Goal: Transaction & Acquisition: Obtain resource

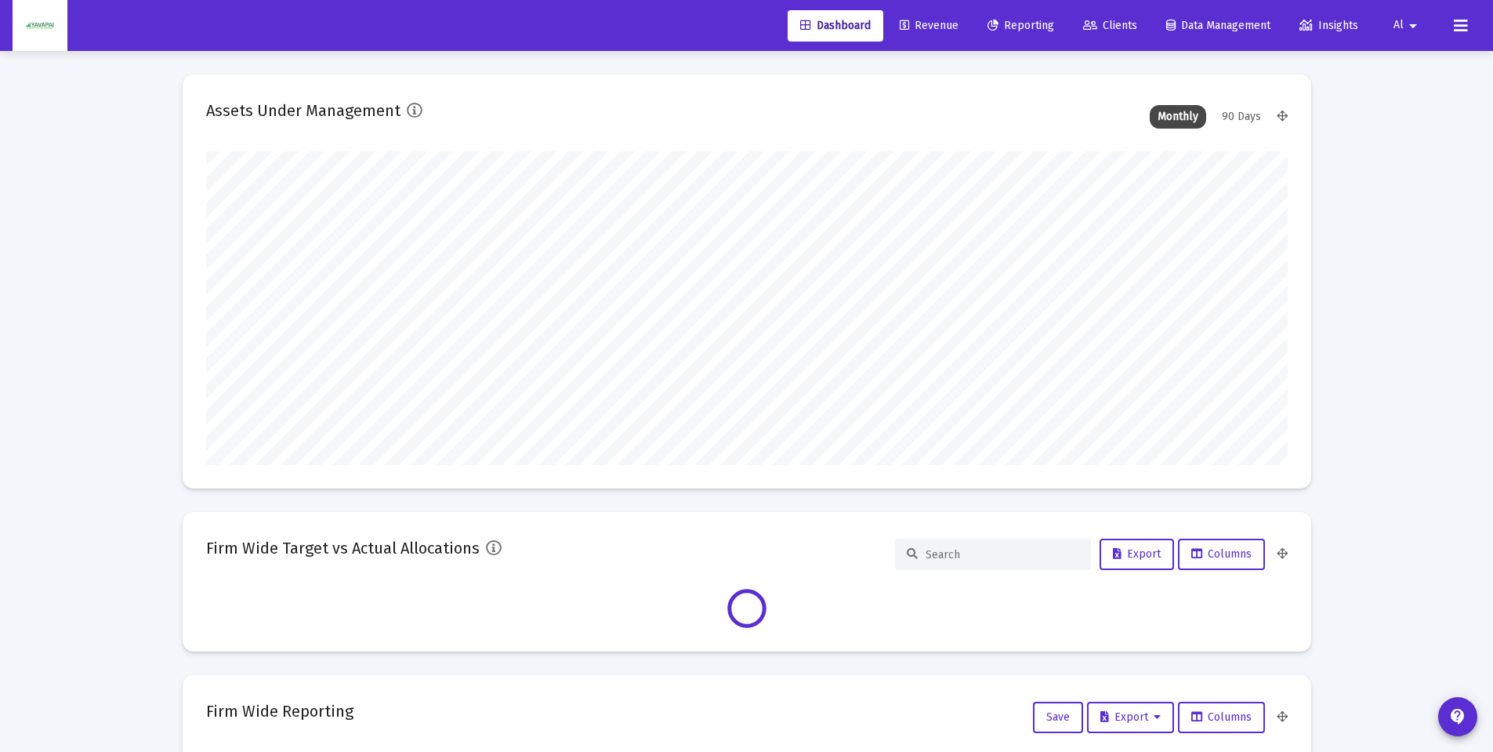
scroll to position [314, 1082]
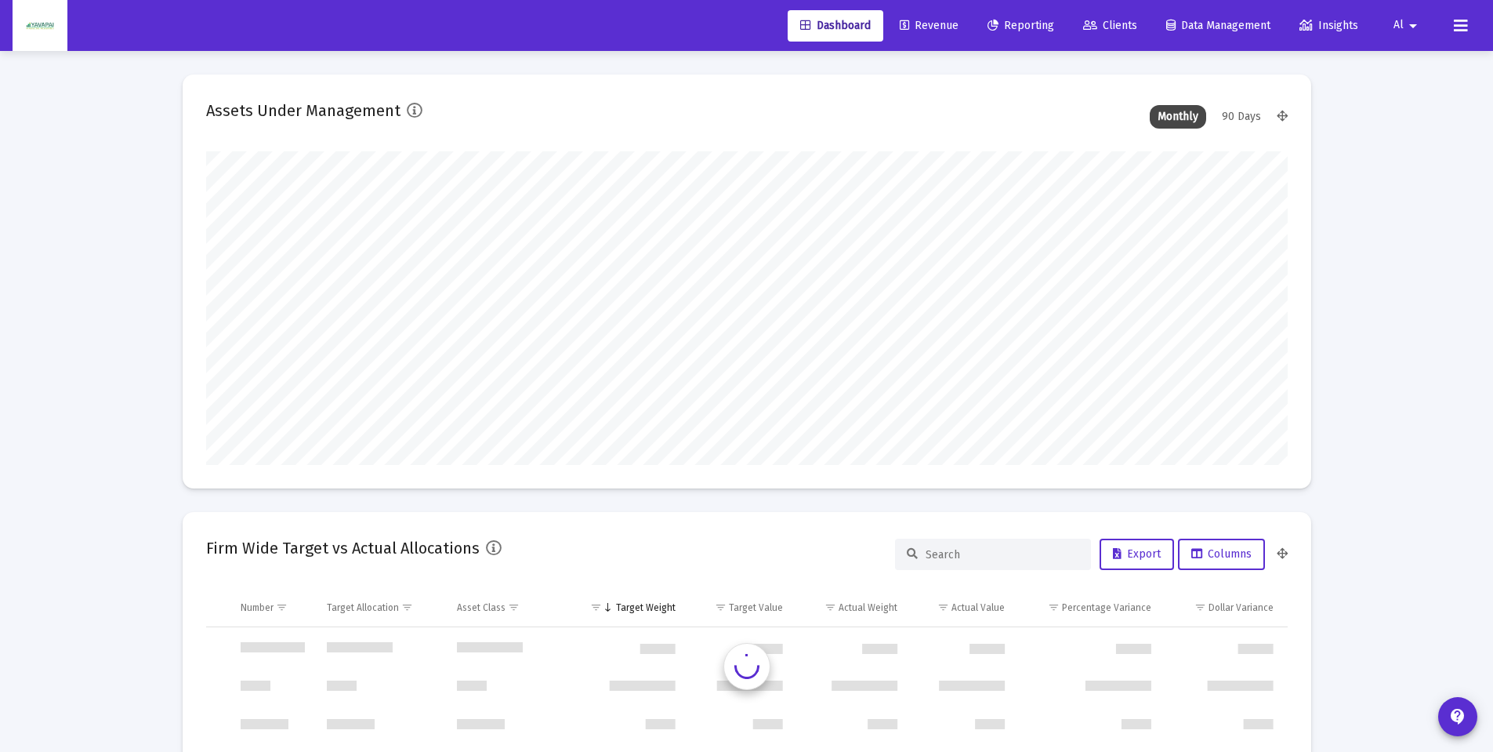
type input "[DATE]"
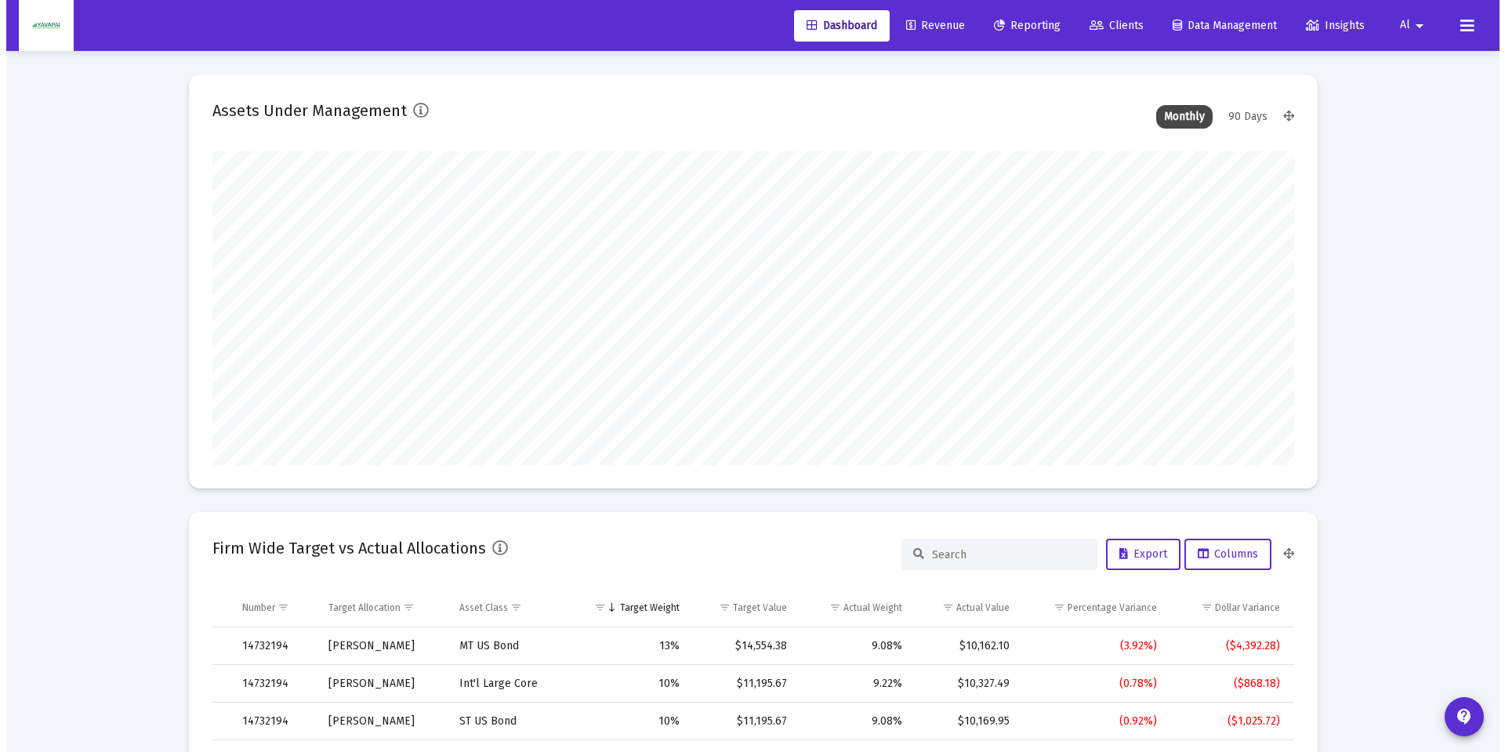
scroll to position [314, 506]
click at [1003, 20] on span "Reporting" at bounding box center [1021, 25] width 67 height 13
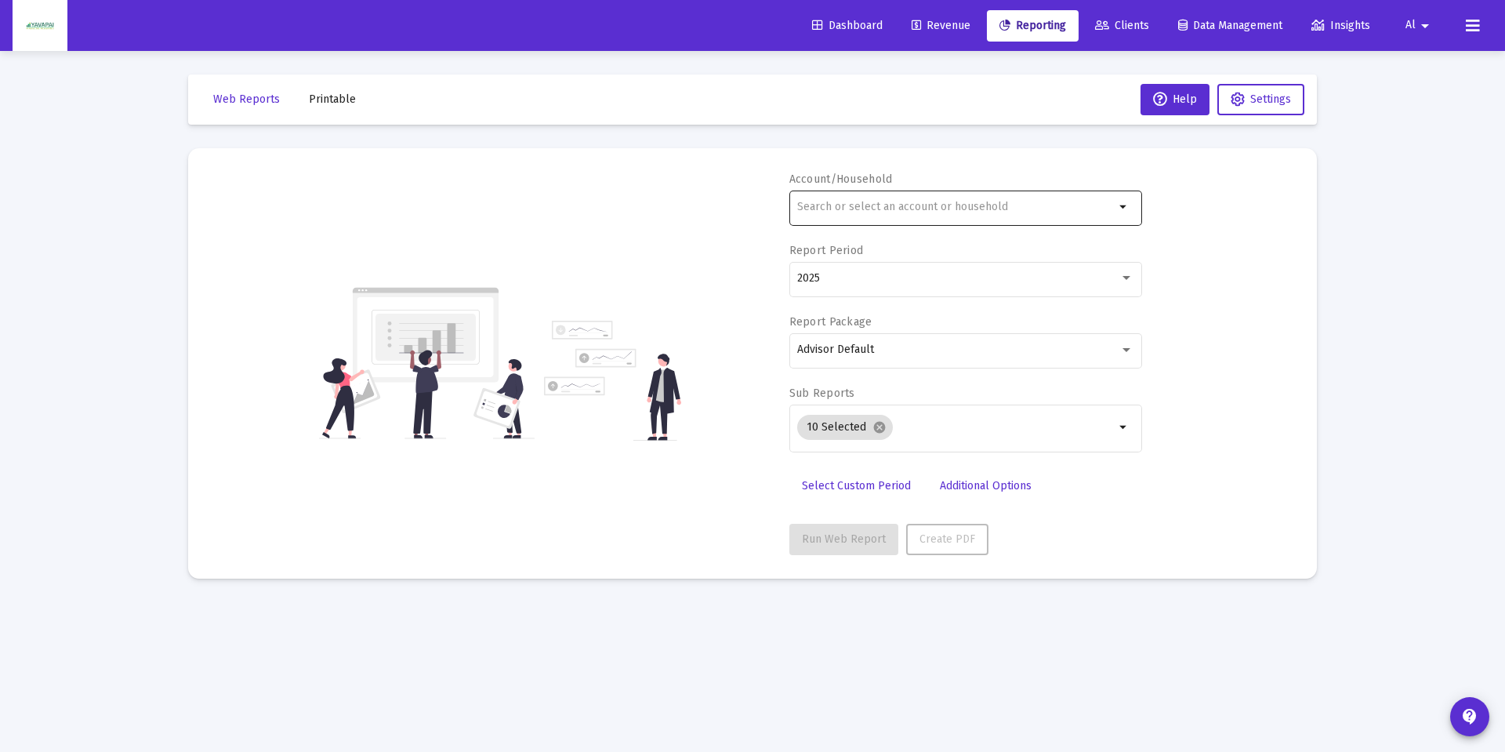
click at [878, 201] on input "text" at bounding box center [955, 207] width 317 height 13
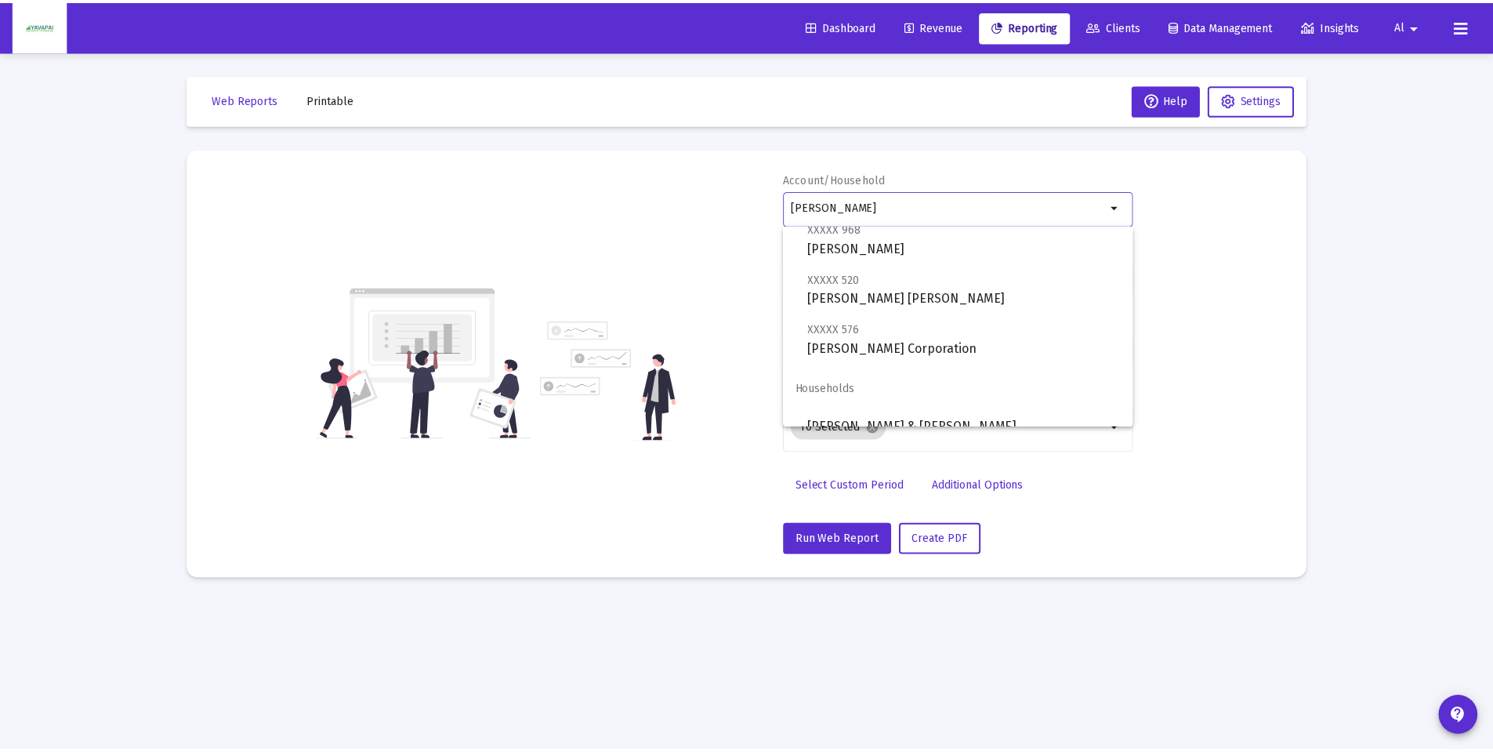
scroll to position [213, 0]
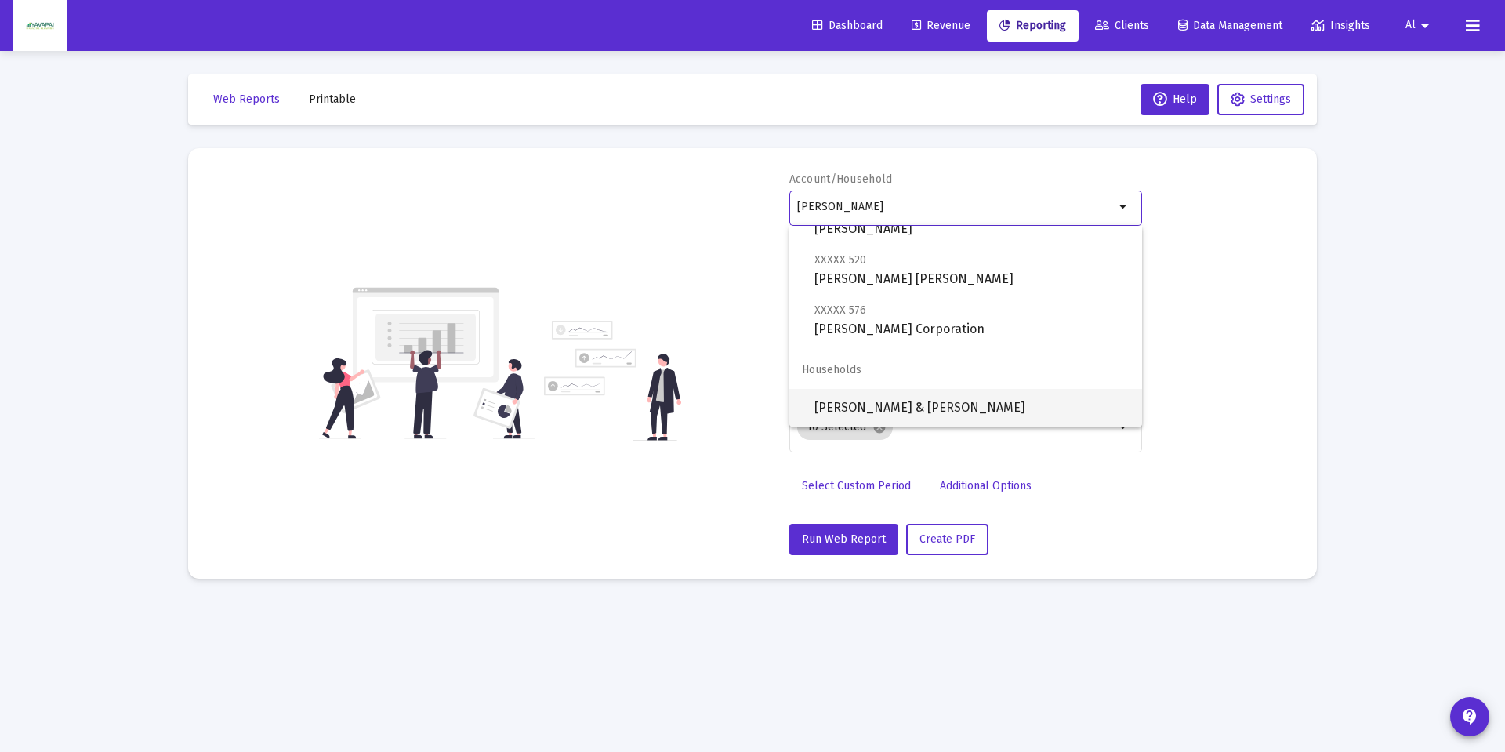
click at [915, 401] on span "[PERSON_NAME] & [PERSON_NAME]" at bounding box center [971, 408] width 315 height 38
type input "[PERSON_NAME] & [PERSON_NAME]"
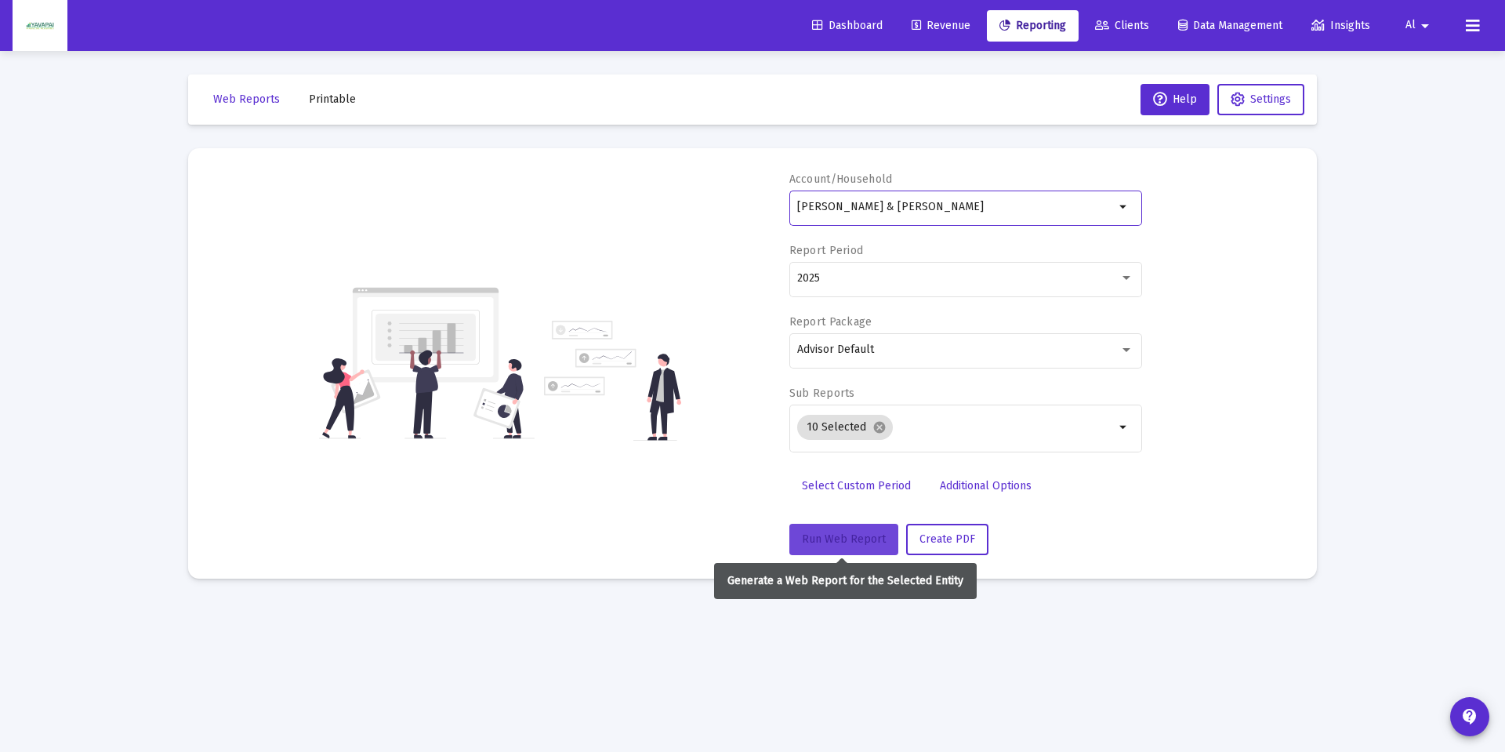
click at [864, 527] on button "Run Web Report" at bounding box center [843, 539] width 109 height 31
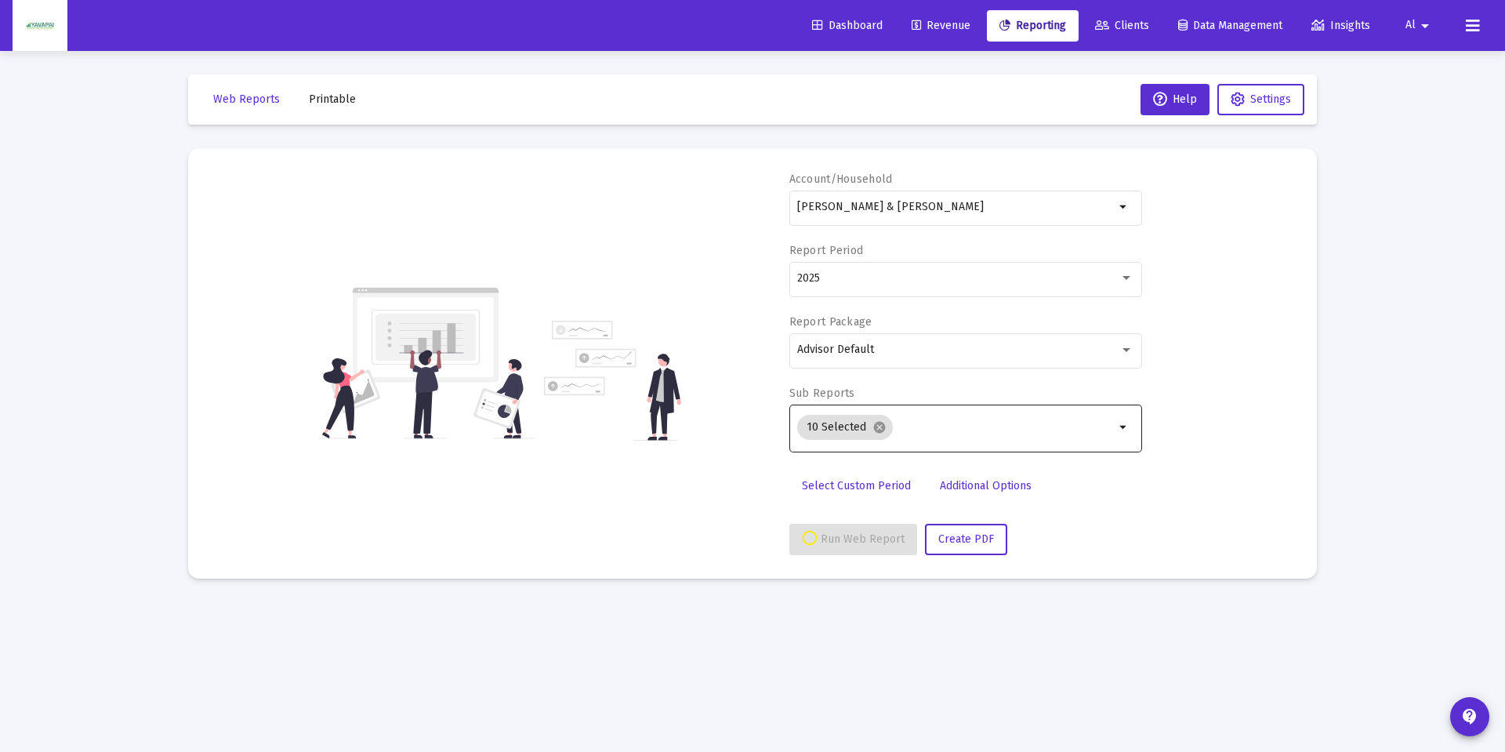
select select "View all"
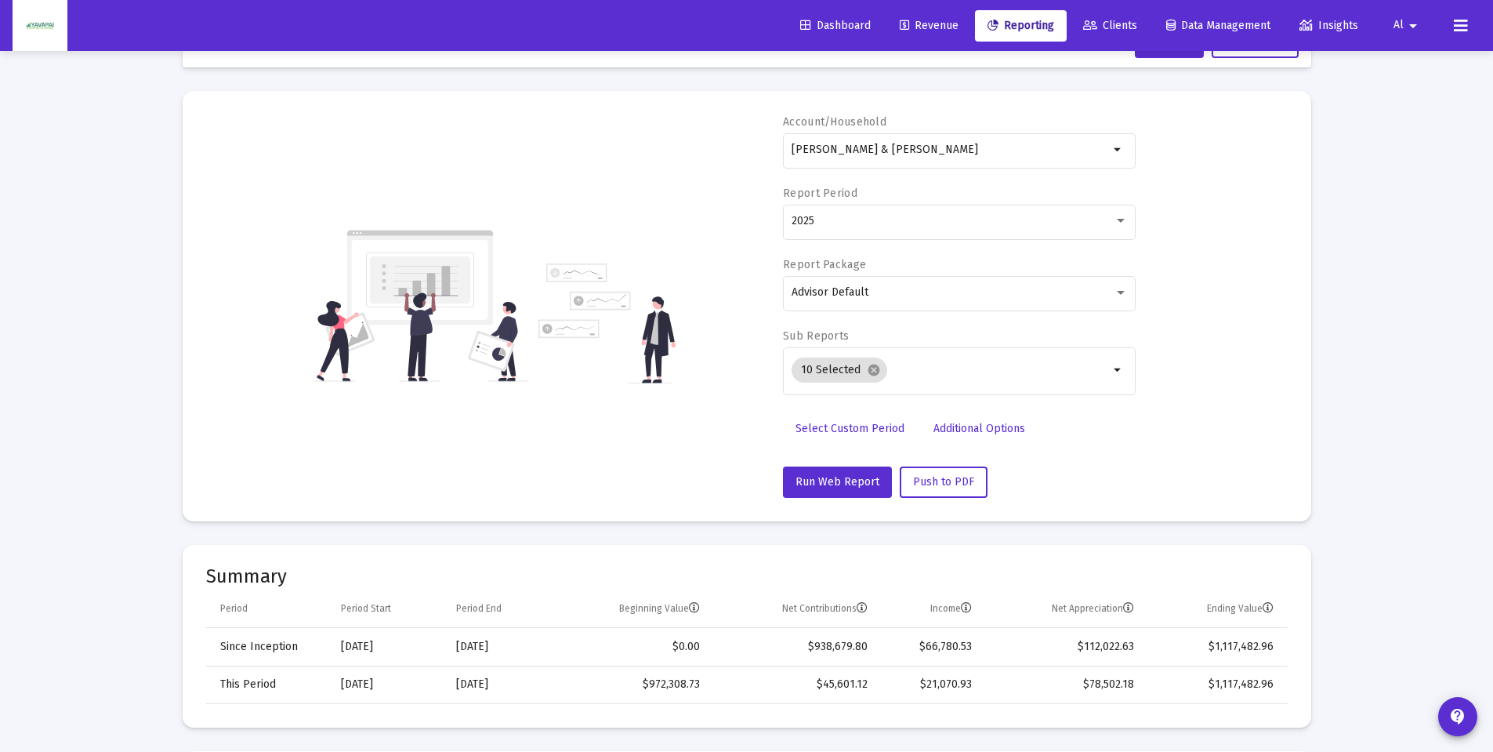
scroll to position [0, 0]
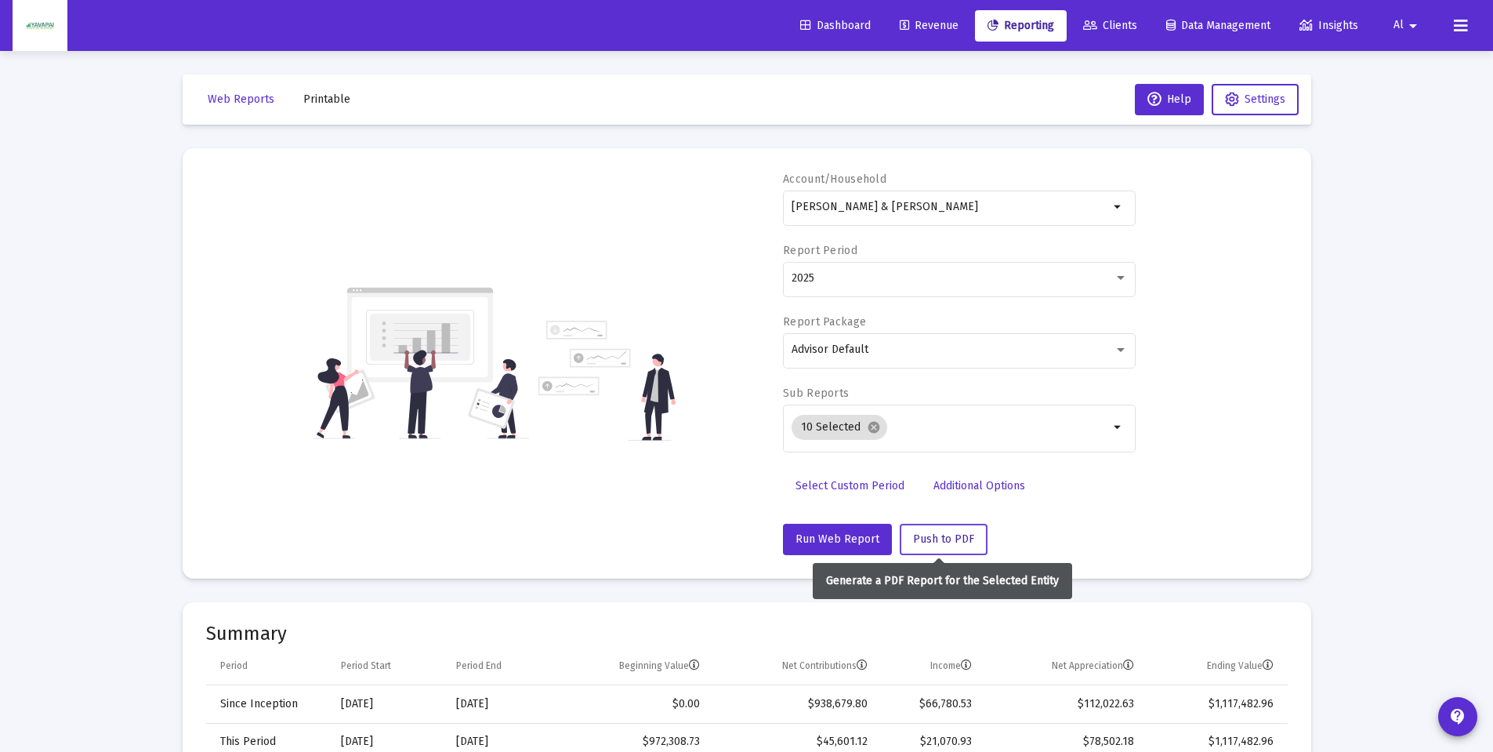
click at [941, 536] on span "Push to PDF" at bounding box center [943, 538] width 61 height 13
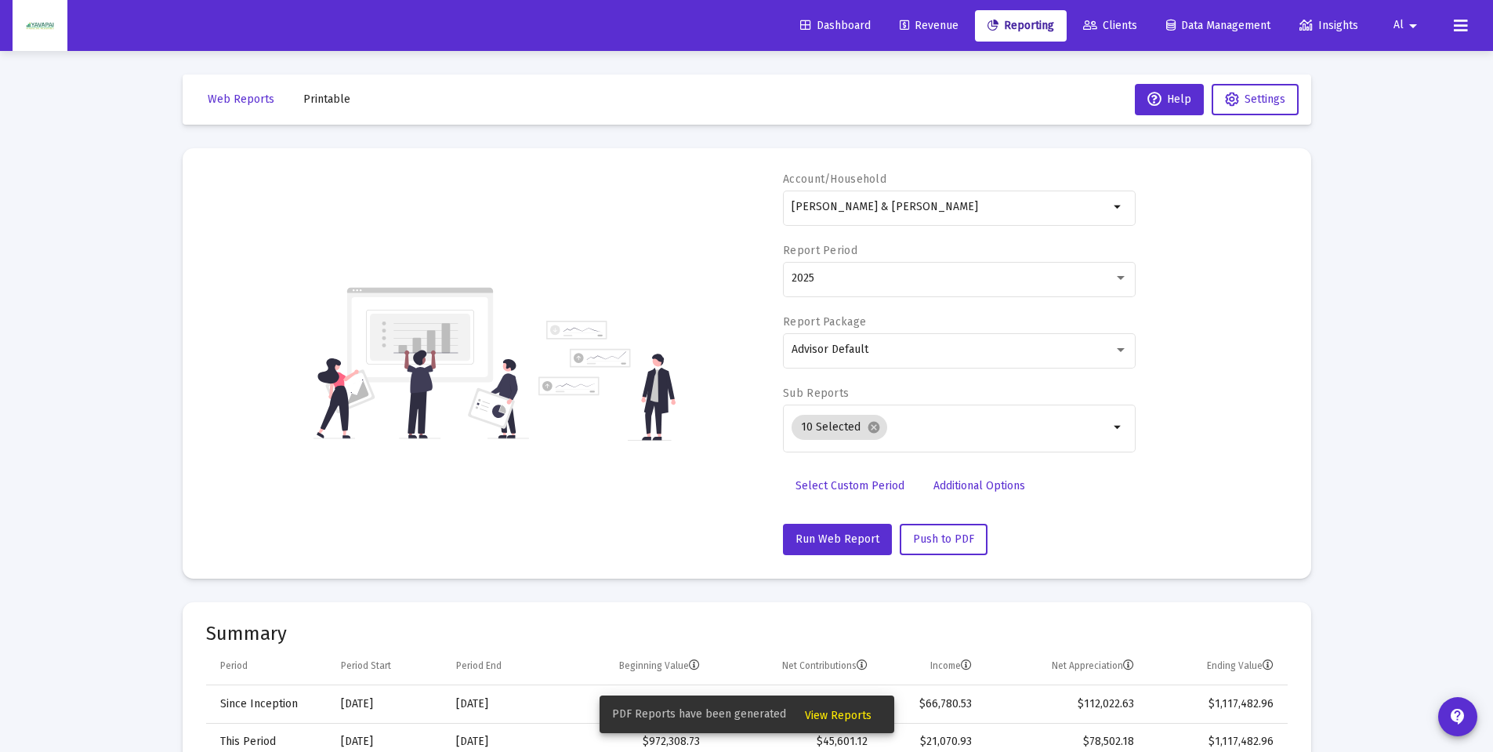
click at [844, 709] on span "View Reports" at bounding box center [838, 715] width 67 height 13
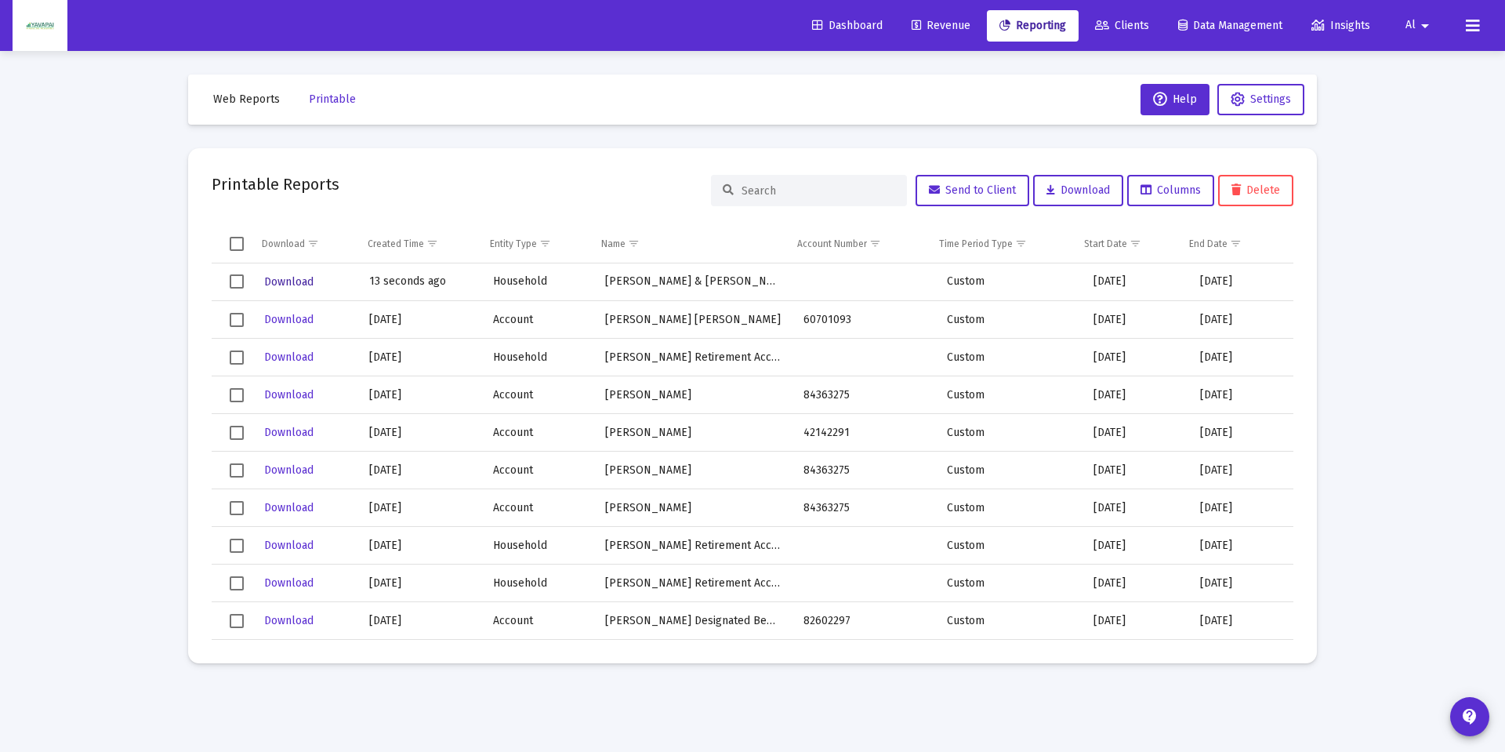
click at [299, 282] on span "Download" at bounding box center [288, 281] width 49 height 13
click at [300, 281] on span "Download" at bounding box center [288, 281] width 49 height 13
click at [235, 97] on span "Web Reports" at bounding box center [246, 98] width 67 height 13
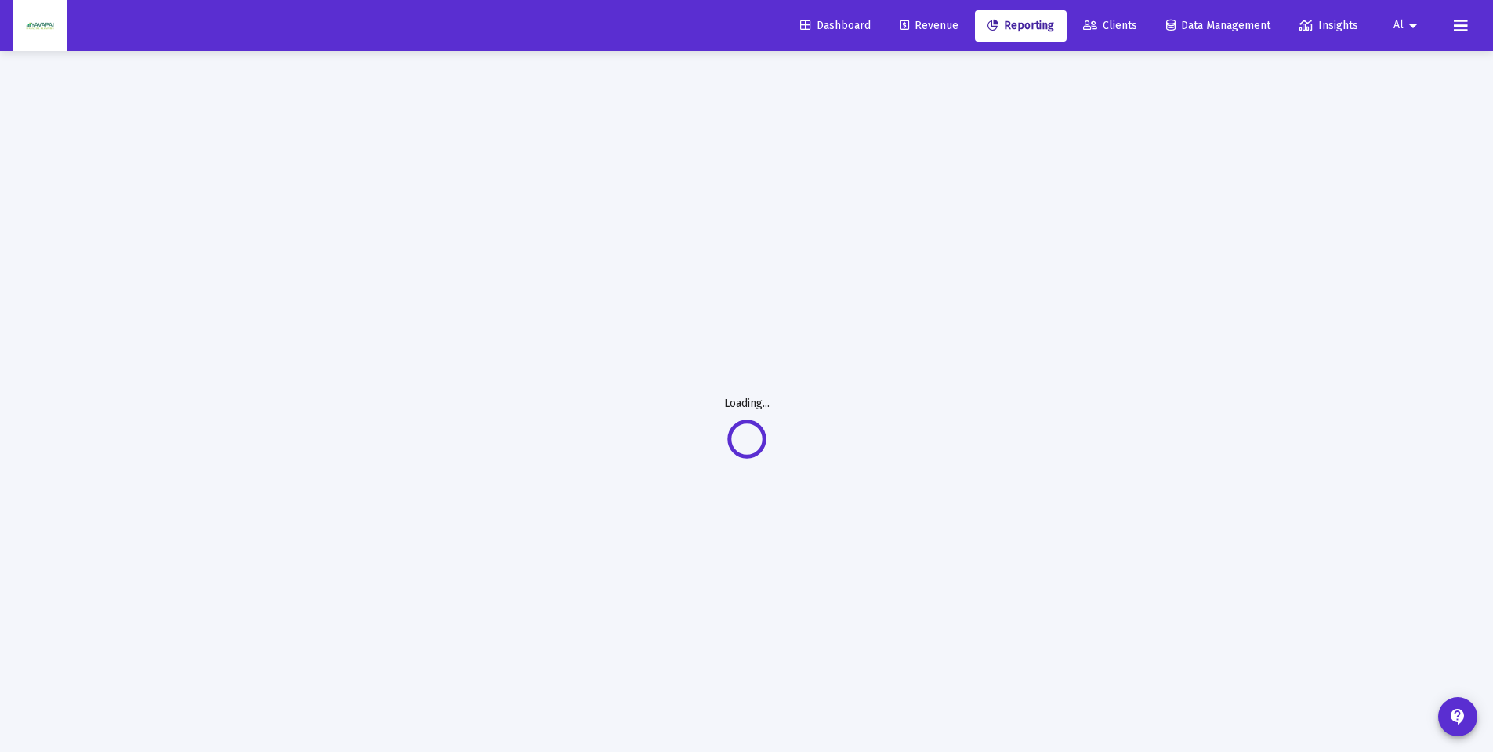
select select "View all"
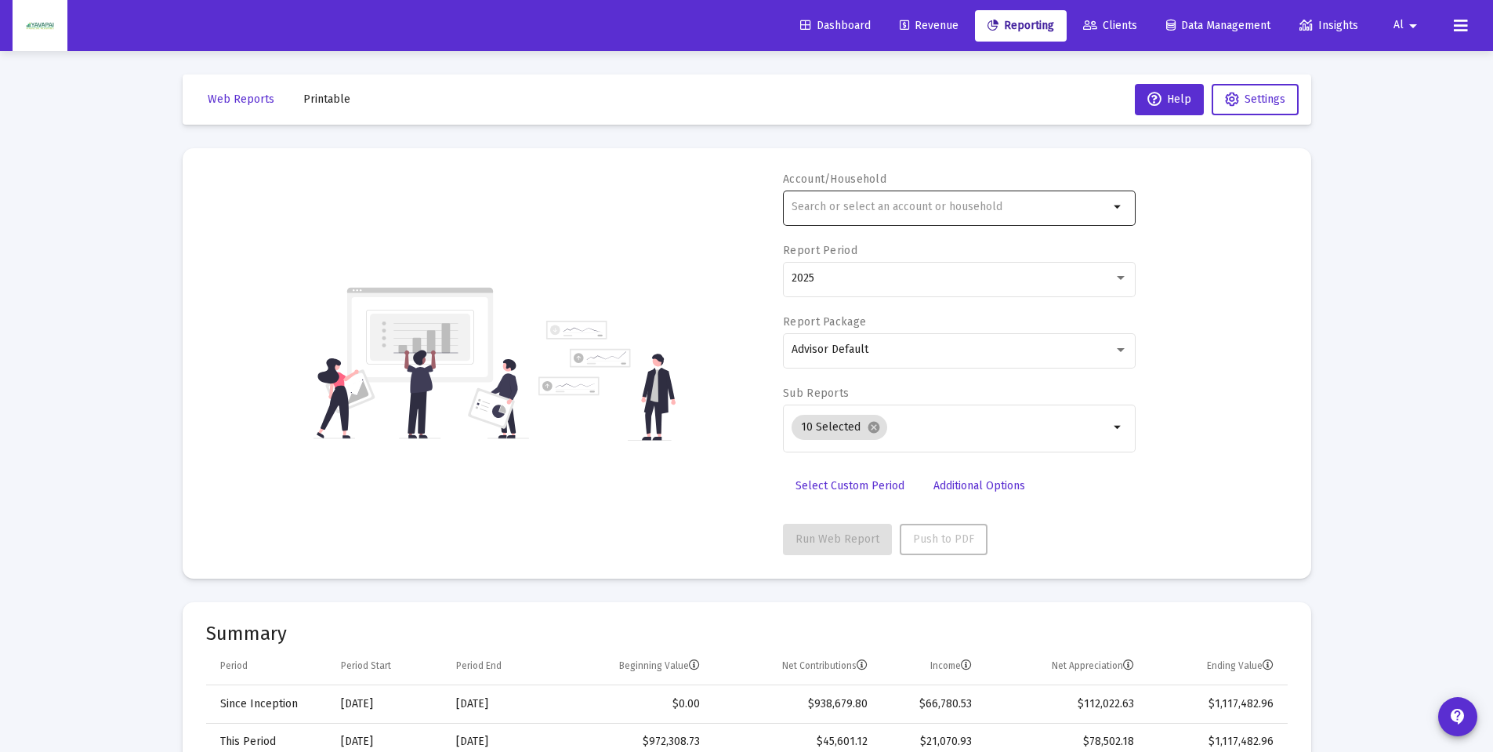
click at [821, 212] on input "text" at bounding box center [950, 207] width 317 height 13
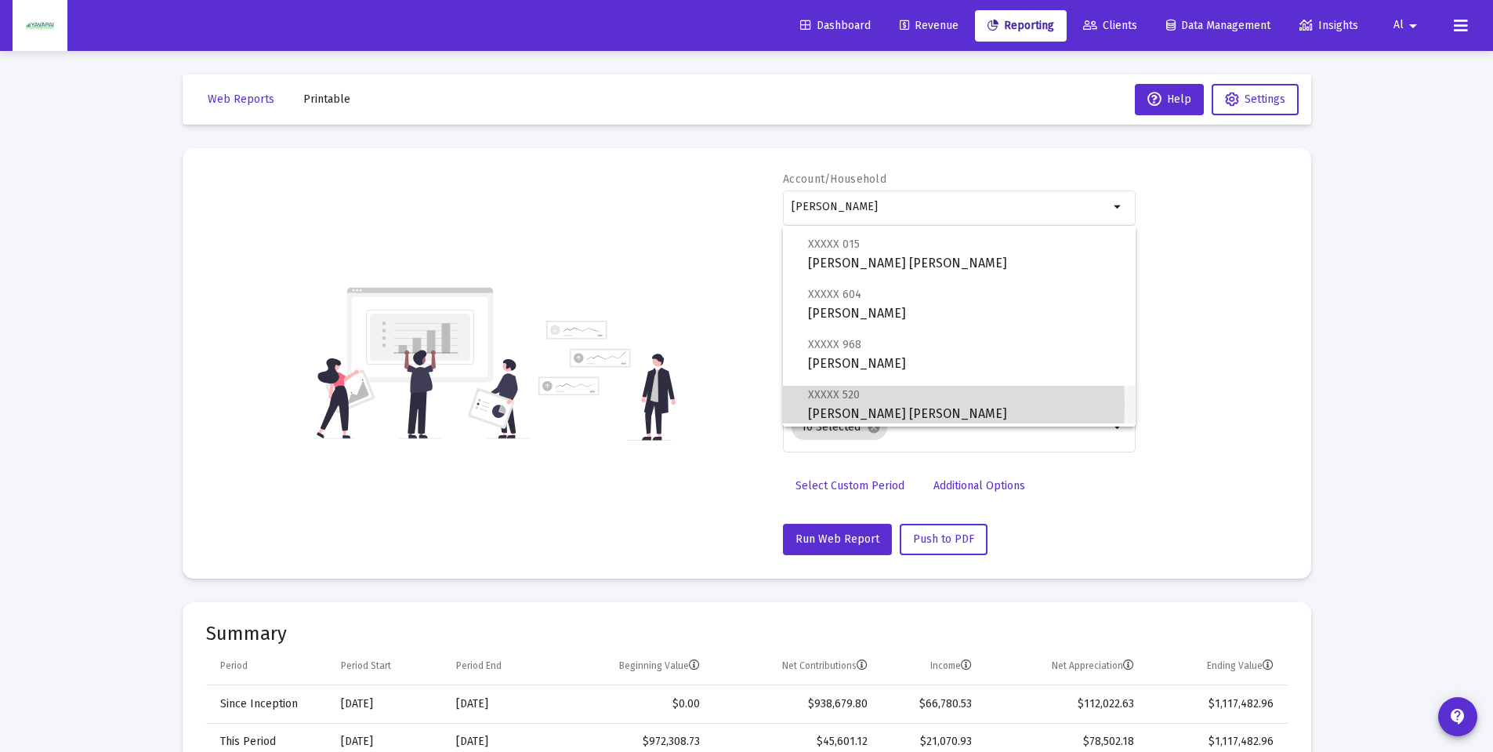
click at [871, 404] on span "XXXXX 520 [PERSON_NAME] [PERSON_NAME]" at bounding box center [965, 404] width 315 height 38
type input "[PERSON_NAME] [PERSON_NAME]"
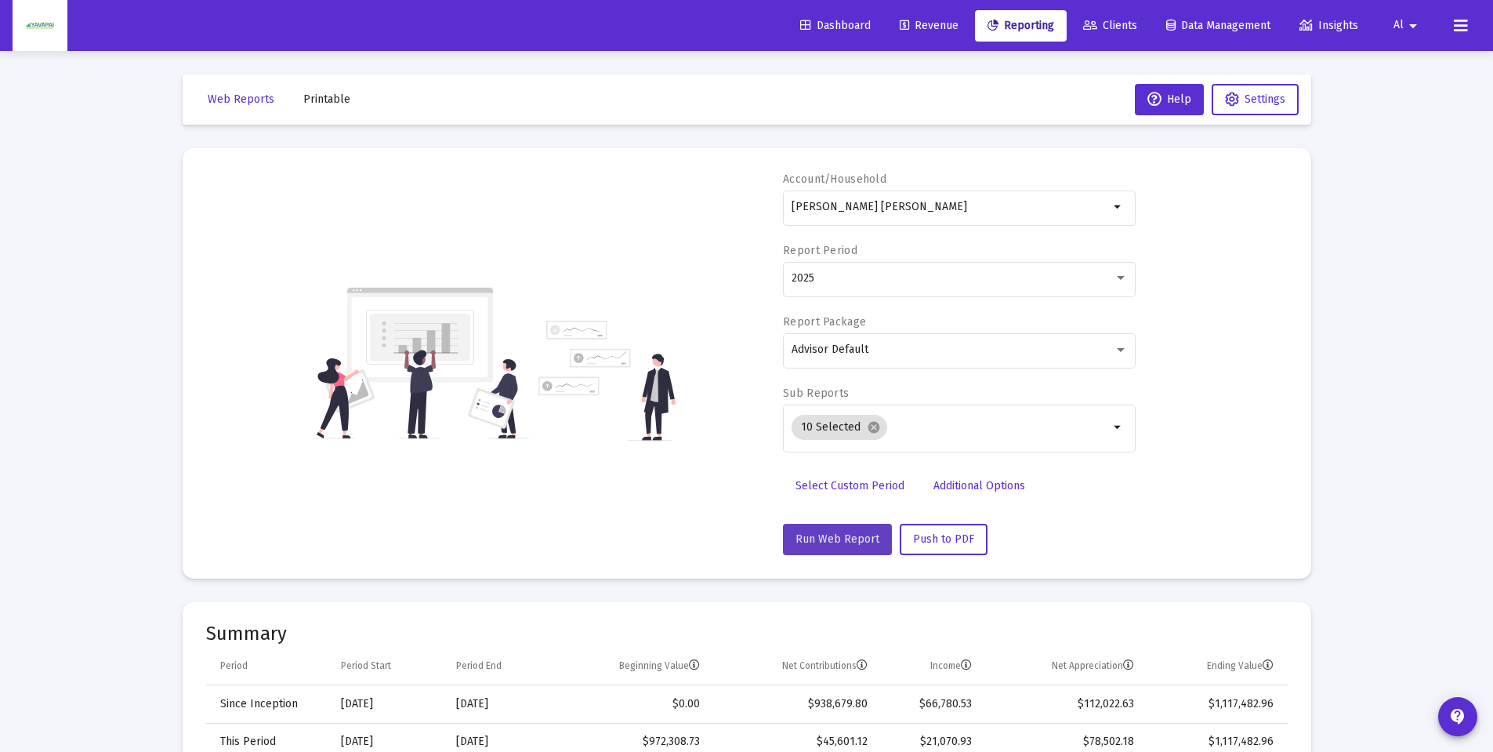
click at [855, 541] on span "Run Web Report" at bounding box center [838, 538] width 84 height 13
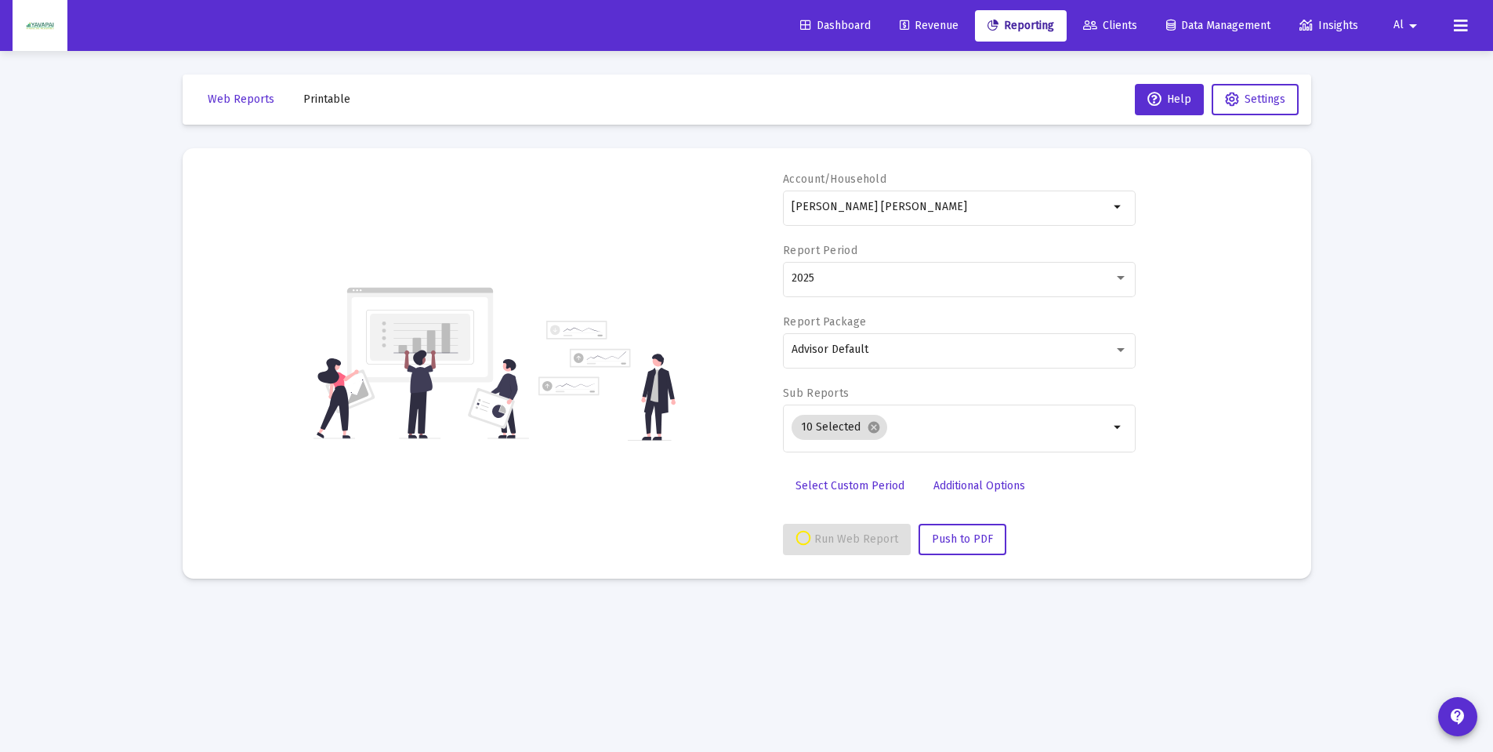
select select "View all"
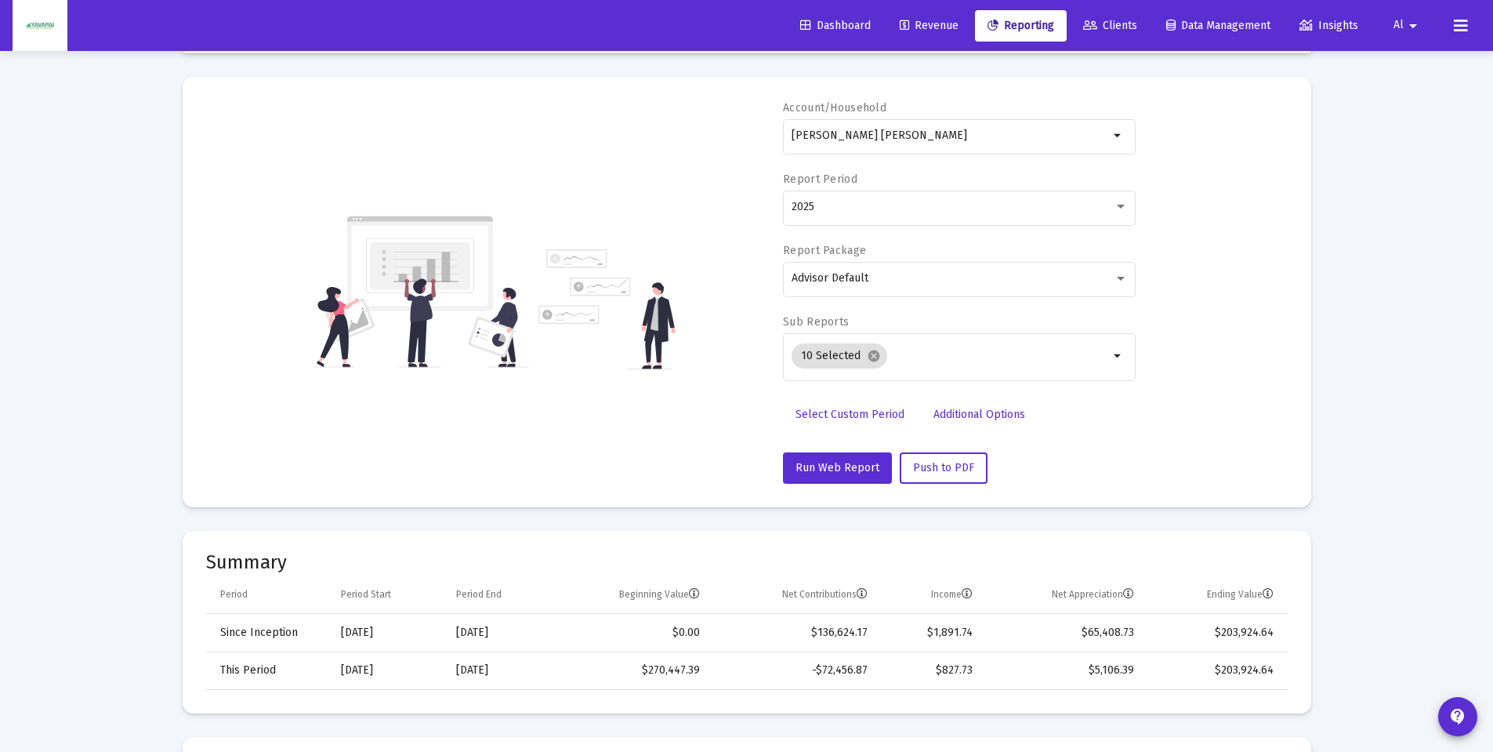
scroll to position [235, 0]
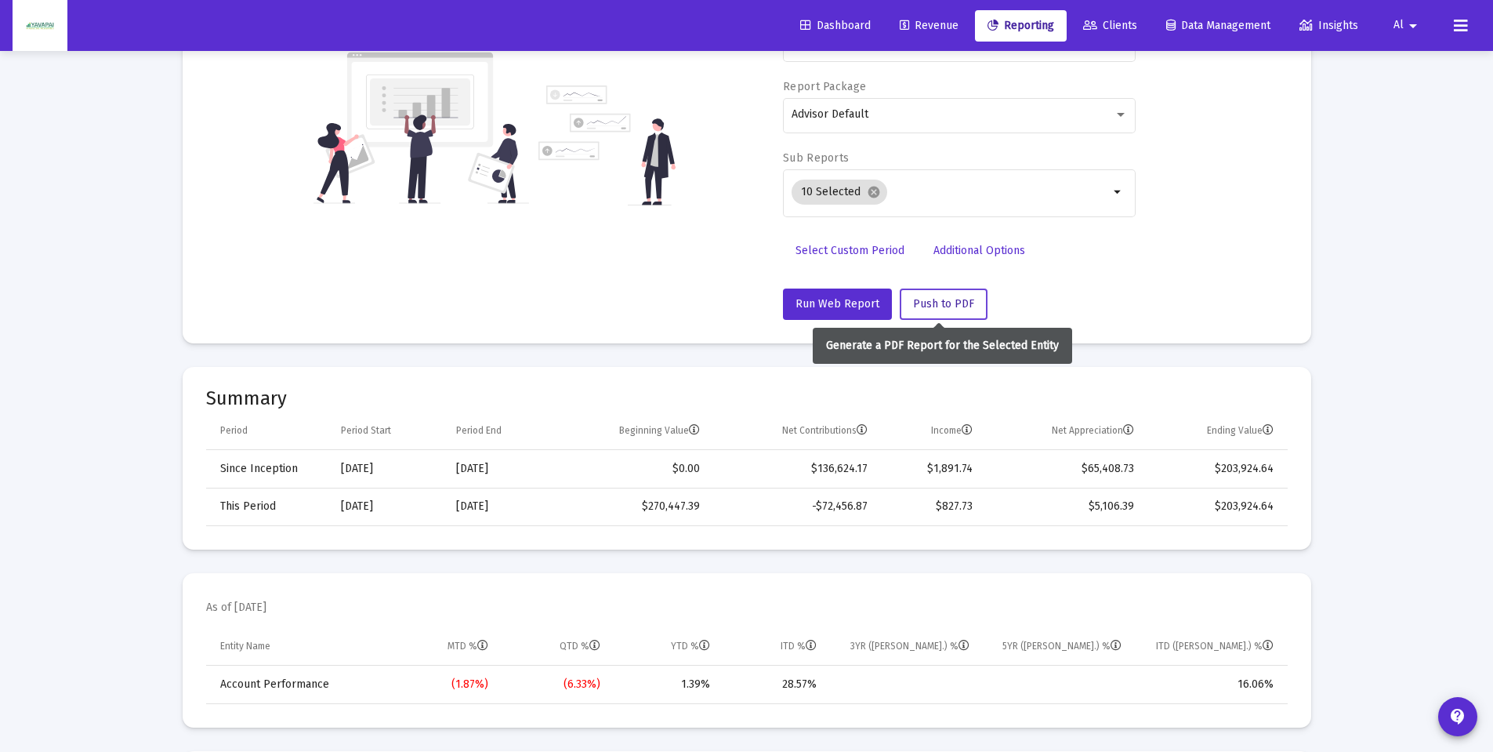
click at [939, 309] on span "Push to PDF" at bounding box center [943, 303] width 61 height 13
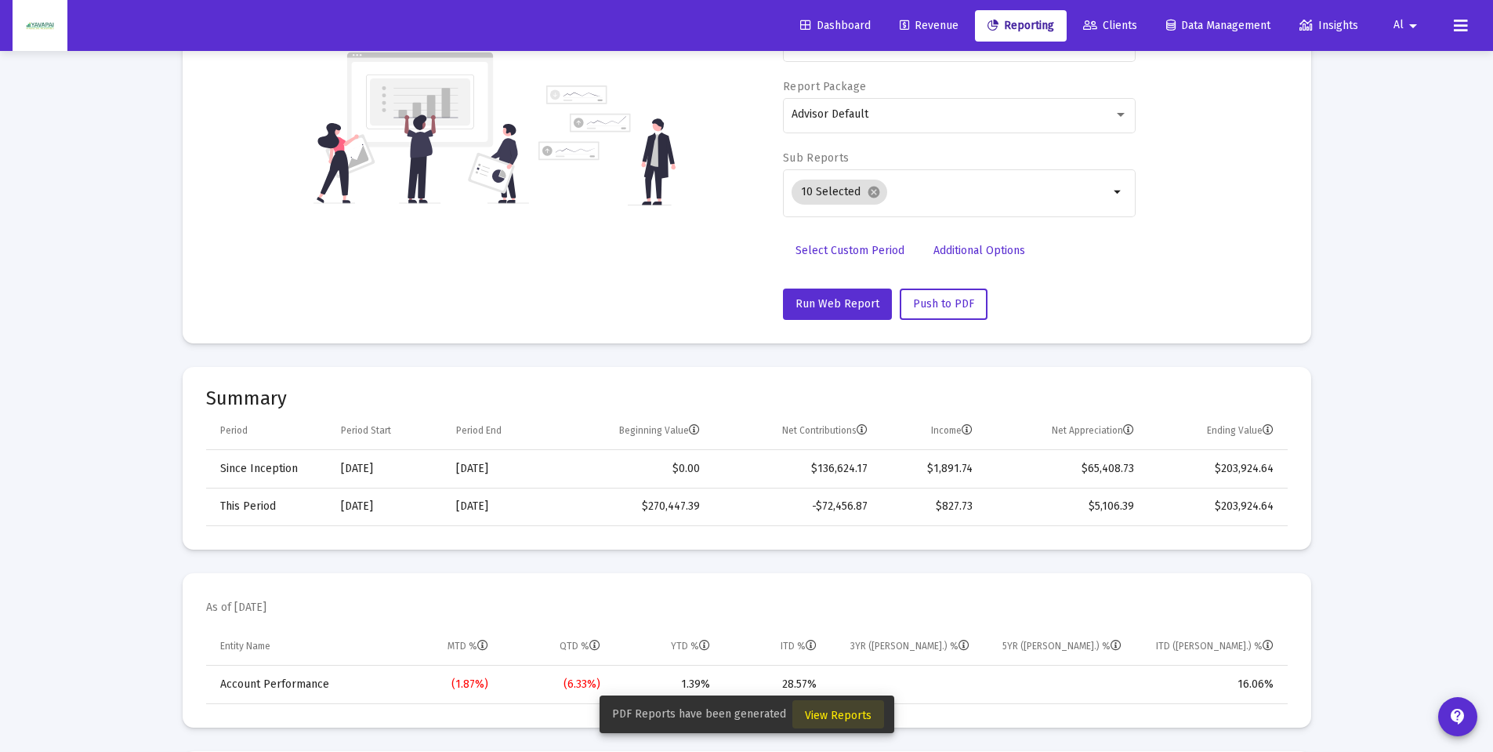
click at [843, 716] on span "View Reports" at bounding box center [838, 715] width 67 height 13
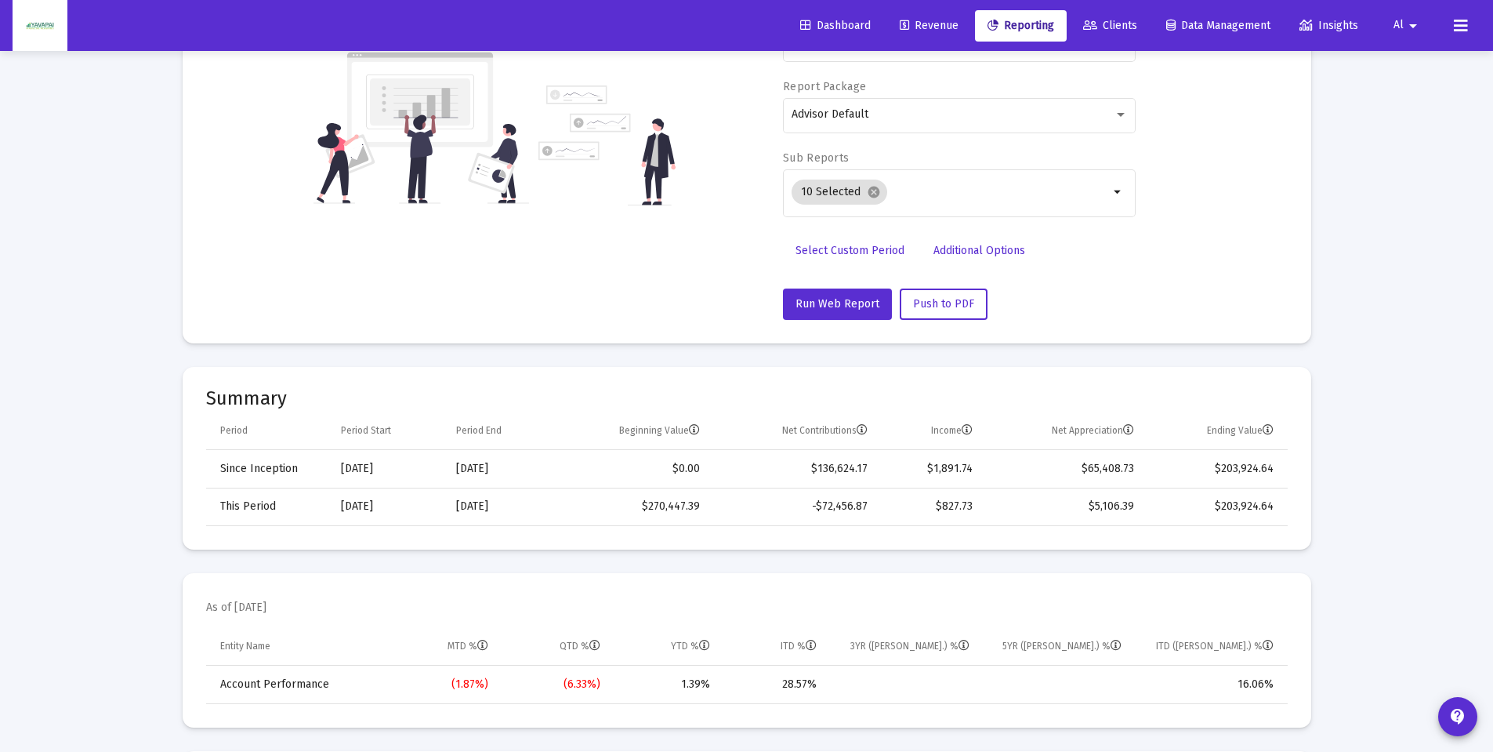
scroll to position [51, 0]
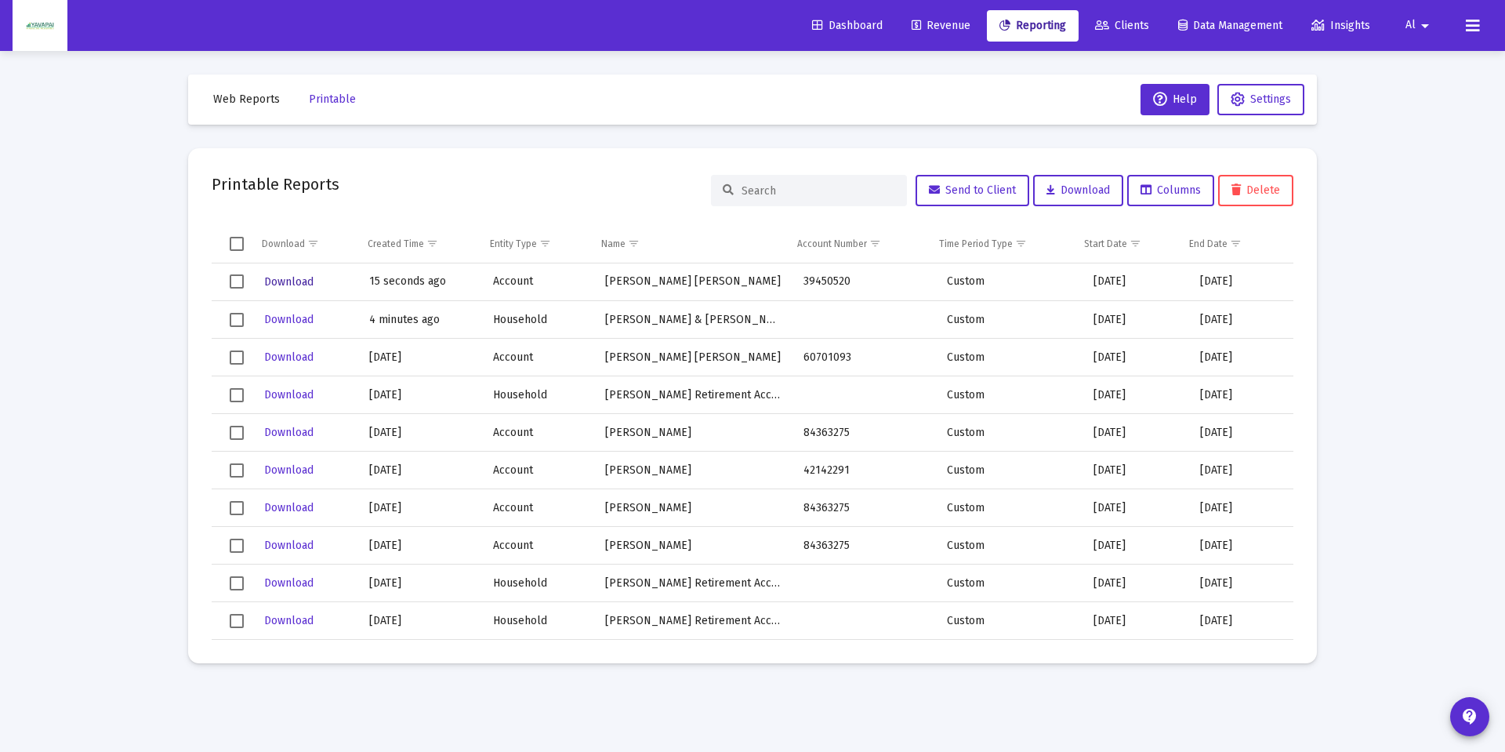
click at [276, 277] on span "Download" at bounding box center [288, 281] width 49 height 13
click at [254, 104] on span "Web Reports" at bounding box center [246, 98] width 67 height 13
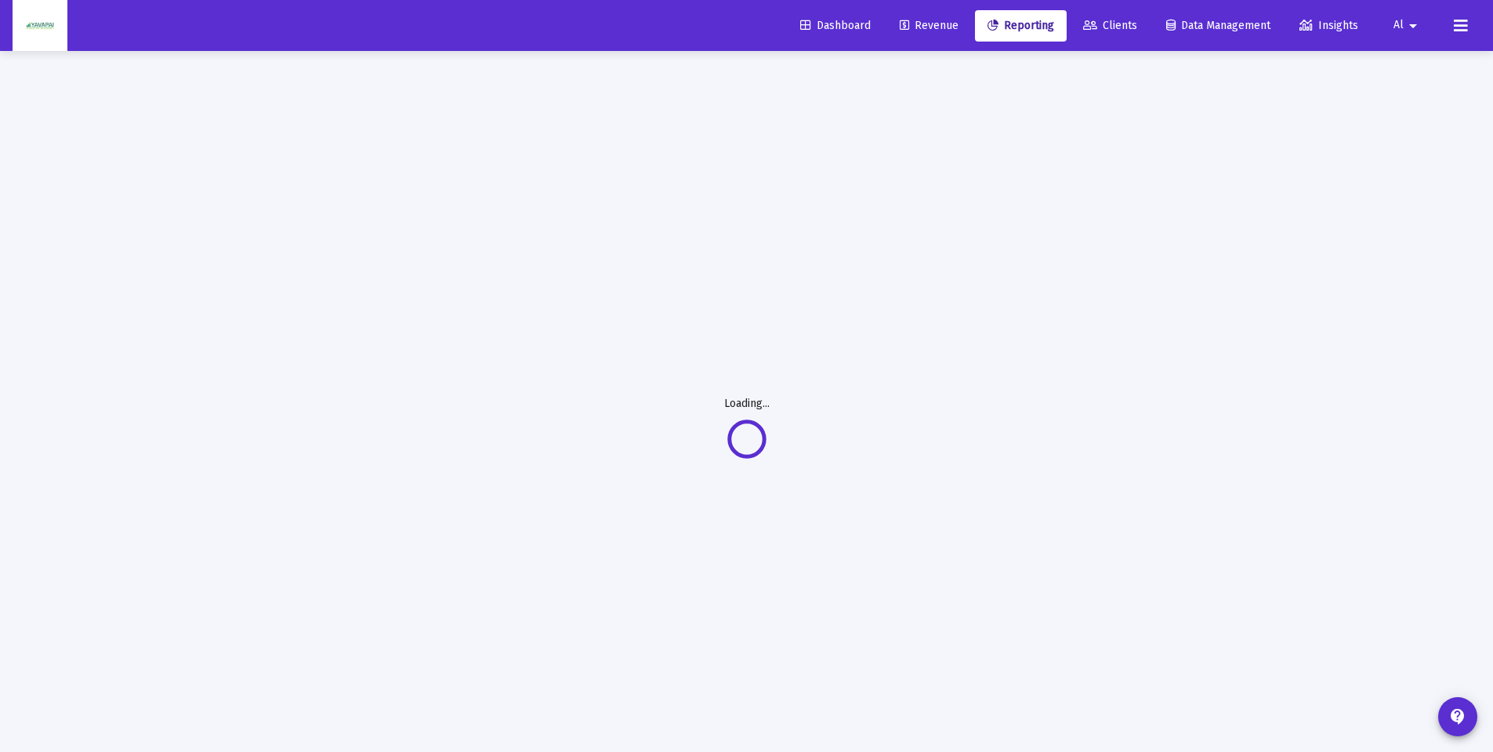
select select "View all"
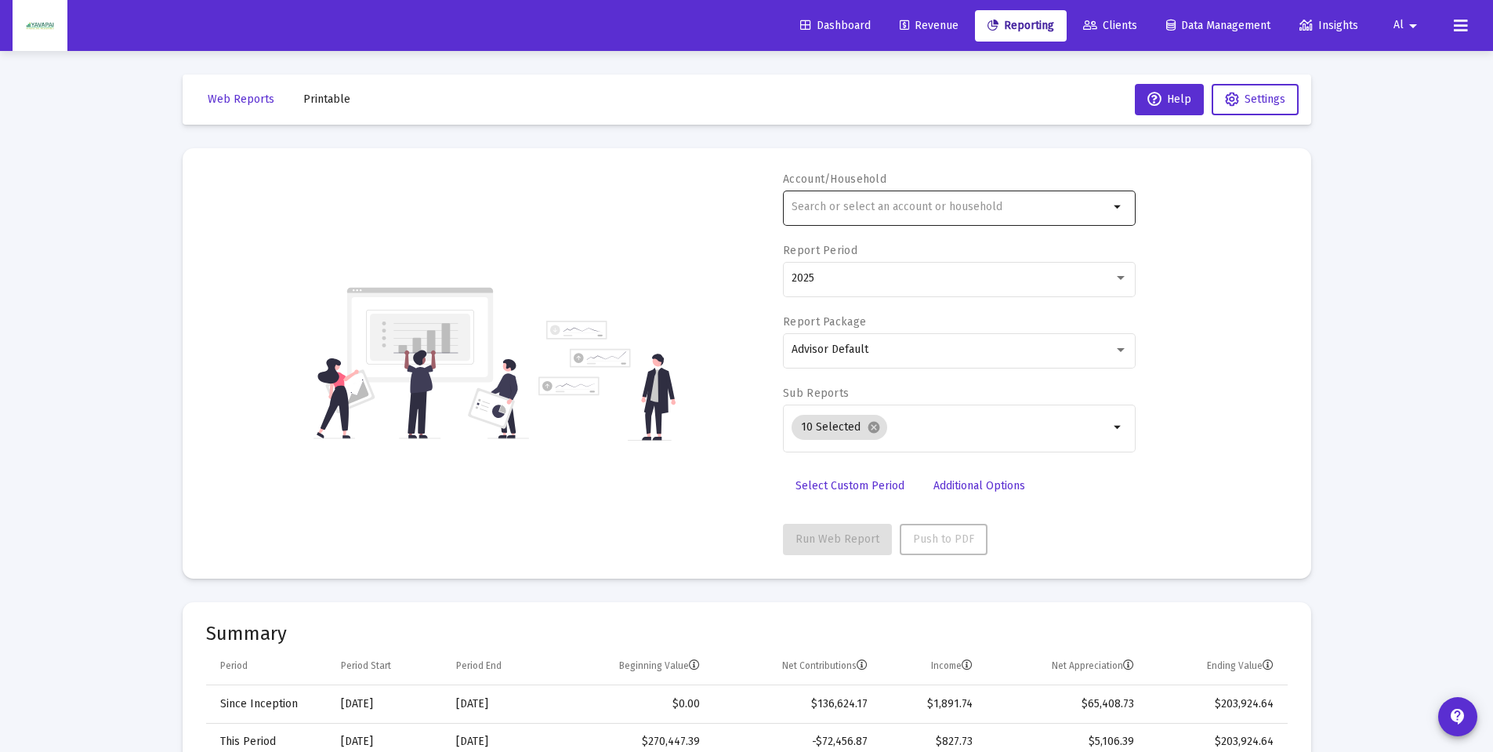
click at [881, 206] on input "text" at bounding box center [950, 207] width 317 height 13
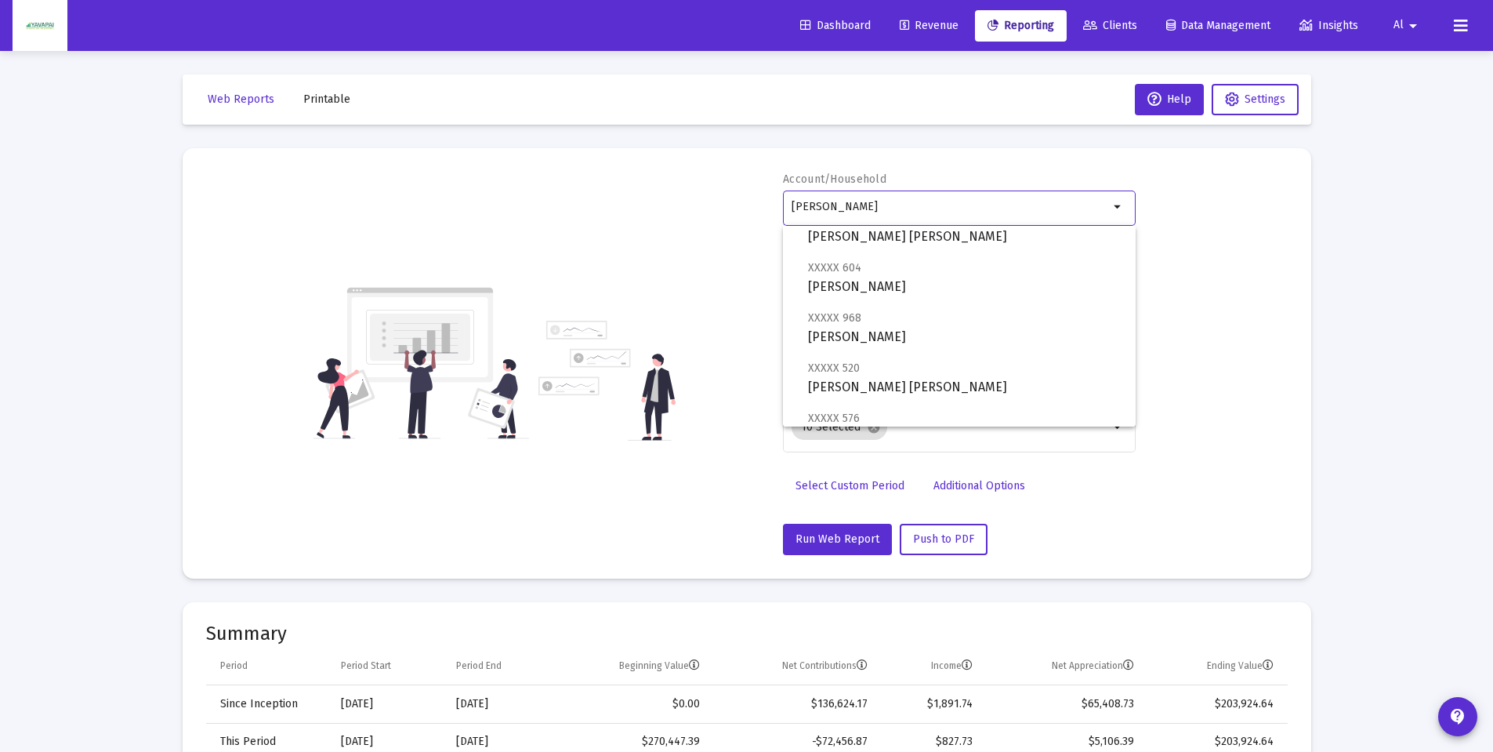
scroll to position [213, 0]
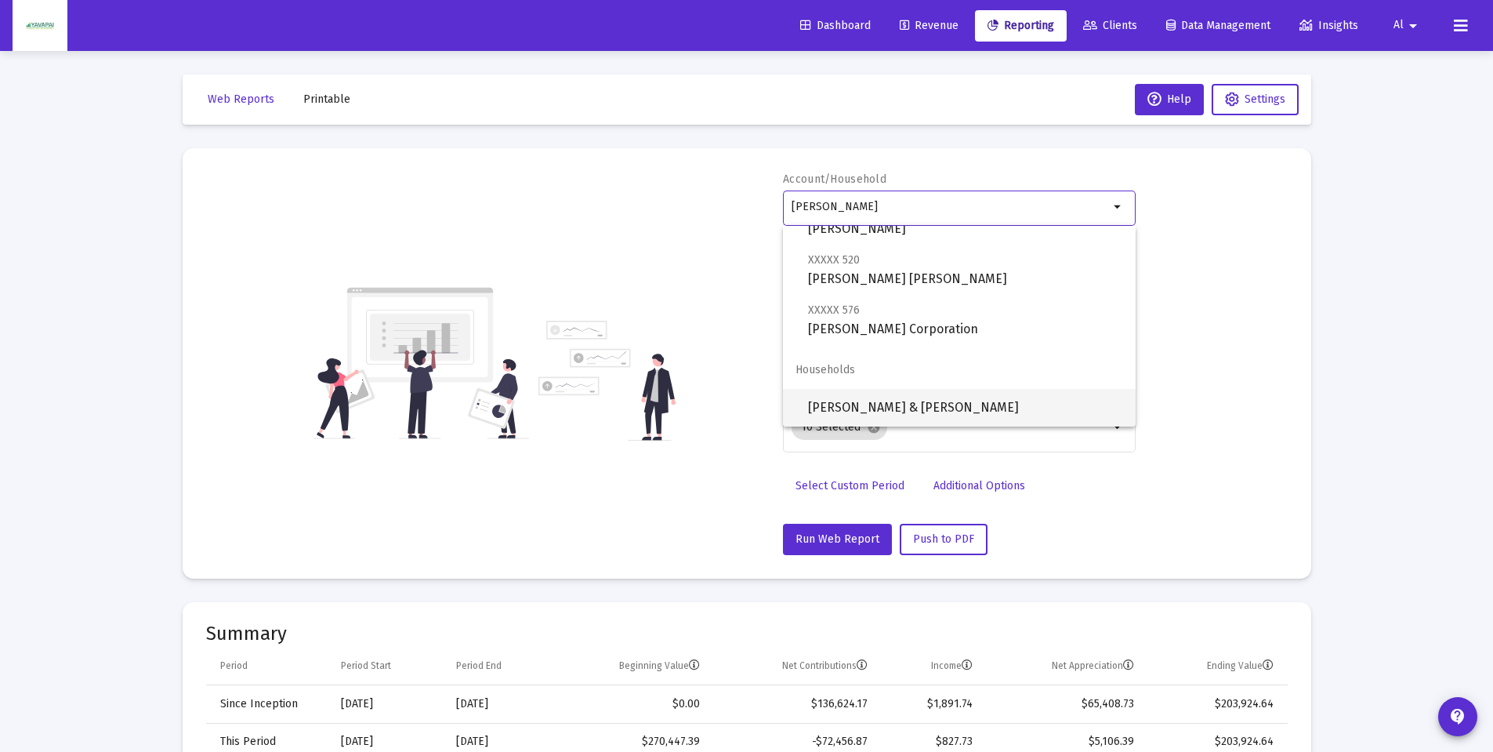
click at [868, 408] on span "[PERSON_NAME] & [PERSON_NAME]" at bounding box center [965, 408] width 315 height 38
type input "[PERSON_NAME] & [PERSON_NAME]"
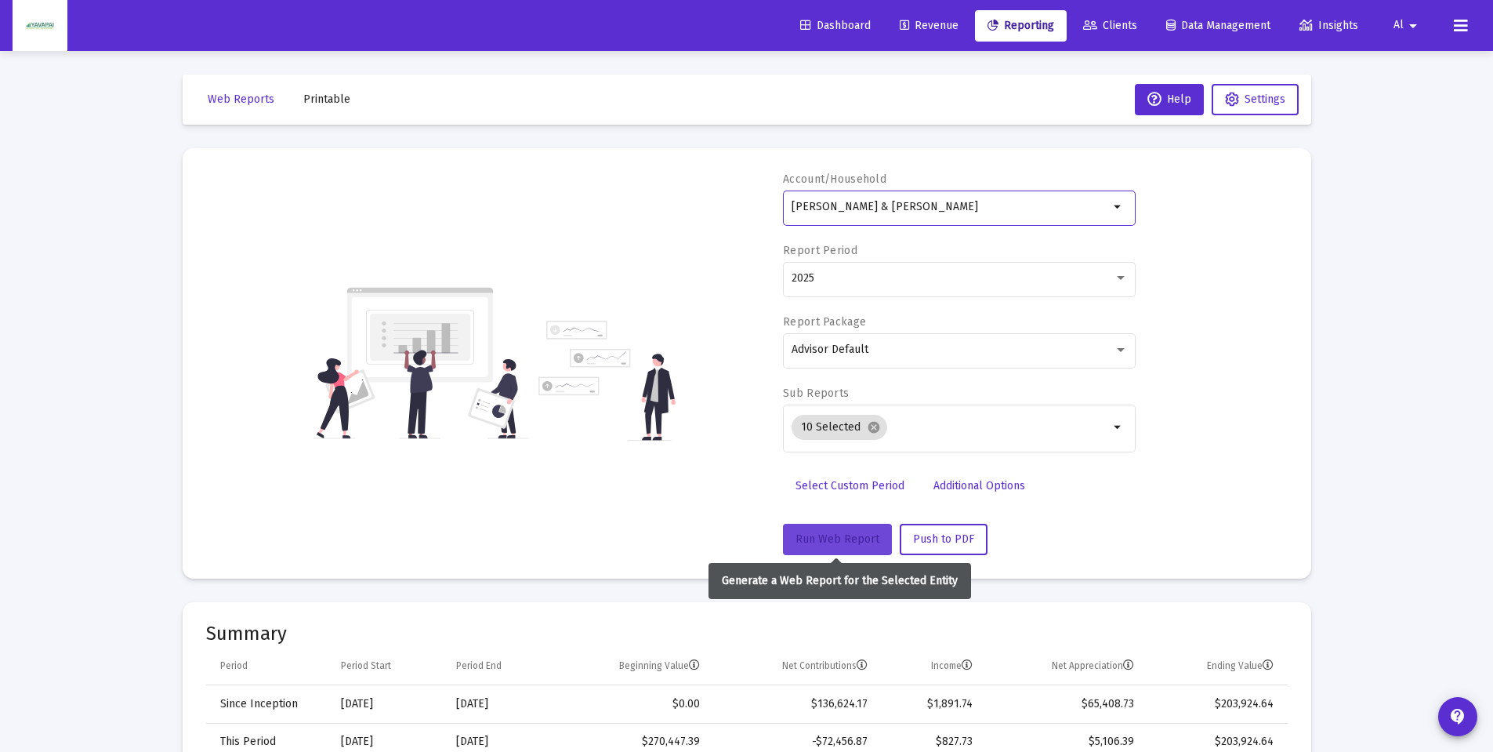
click at [837, 545] on span "Run Web Report" at bounding box center [838, 538] width 84 height 13
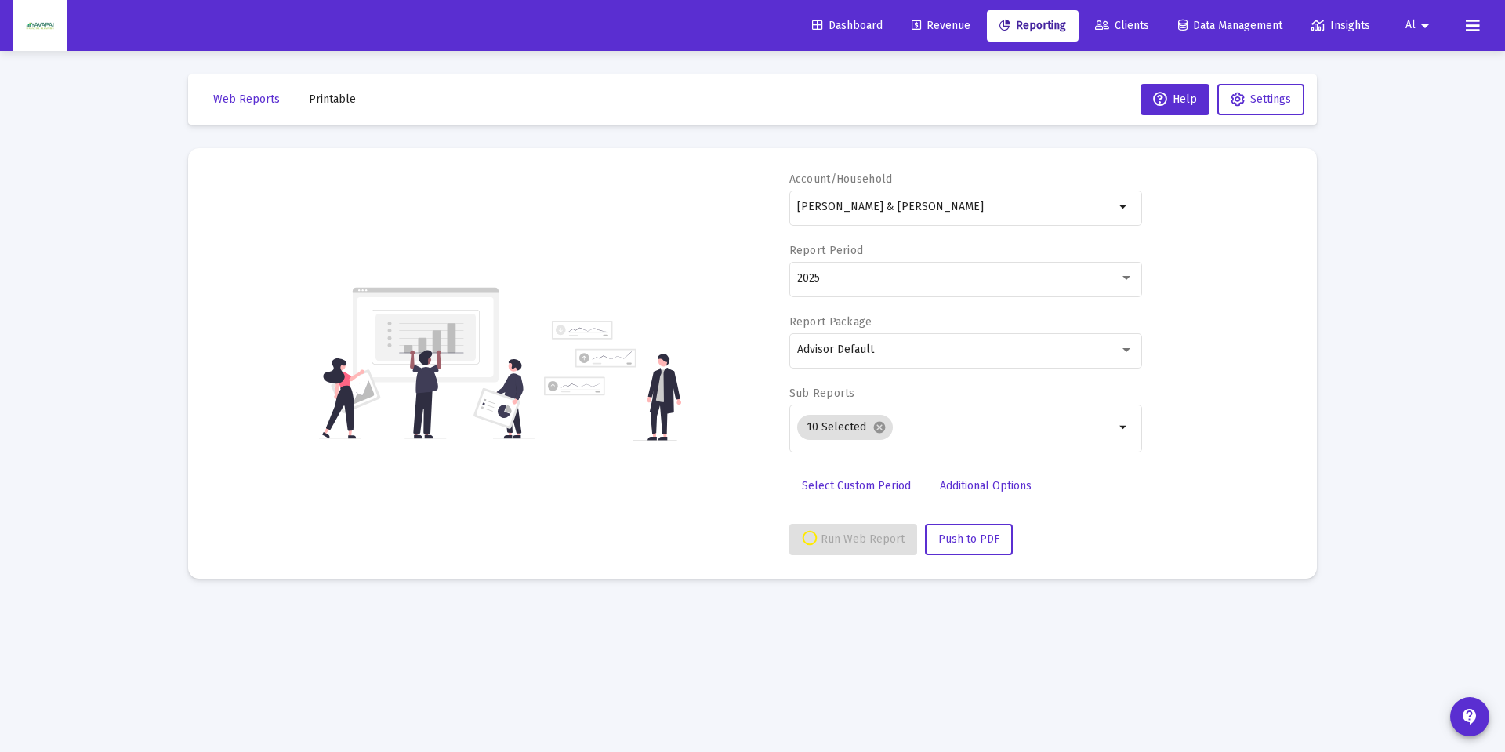
select select "View all"
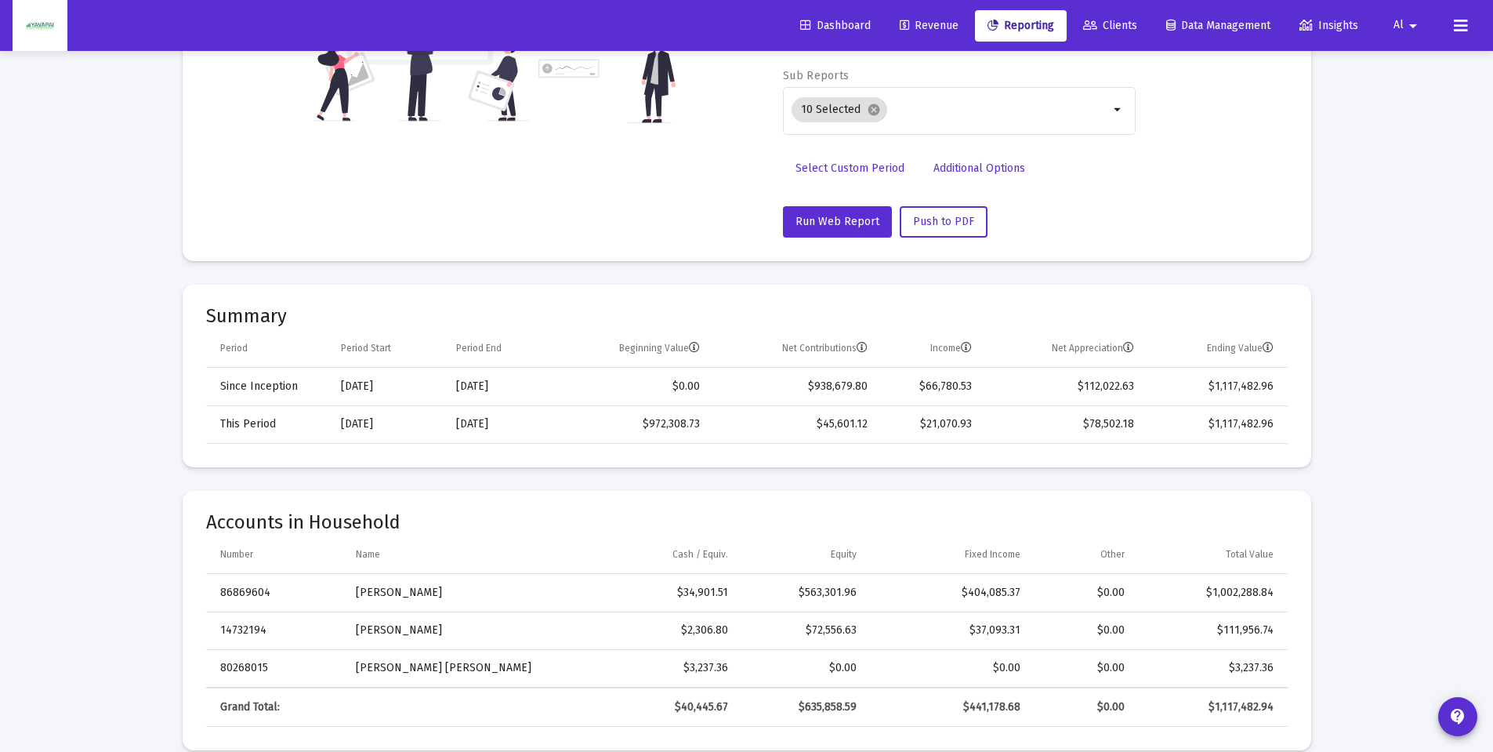
scroll to position [0, 0]
